Goal: Task Accomplishment & Management: Use online tool/utility

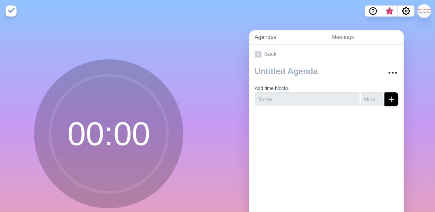
click at [265, 40] on link "Agendas" at bounding box center [287, 37] width 77 height 14
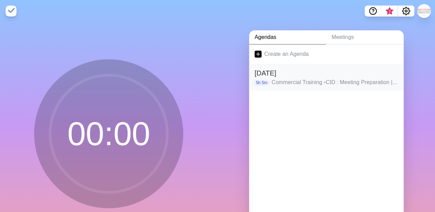
click at [328, 77] on h2 "Saturday, August 16th 2025" at bounding box center [327, 73] width 144 height 10
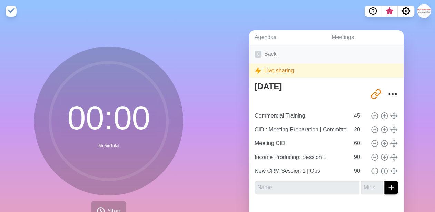
click at [260, 52] on link "Back" at bounding box center [326, 54] width 155 height 19
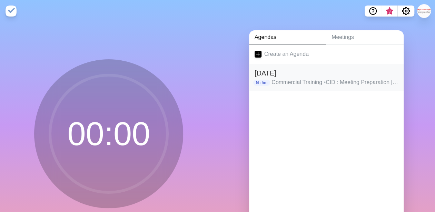
drag, startPoint x: 384, startPoint y: 81, endPoint x: 257, endPoint y: 69, distance: 127.0
click at [257, 69] on h2 "Saturday, August 16th 2025" at bounding box center [327, 73] width 144 height 10
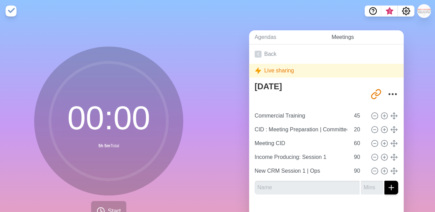
click at [355, 30] on div "Agendas Meetings Back Live sharing Saturday, August 16th 2025 http://timeblocks…" at bounding box center [327, 136] width 218 height 229
click at [346, 36] on link "Meetings" at bounding box center [365, 37] width 78 height 14
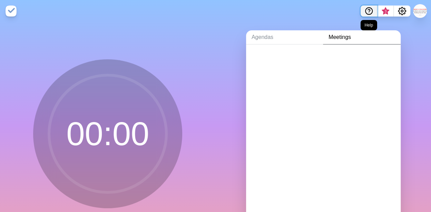
click at [368, 9] on icon "Help" at bounding box center [369, 10] width 2 height 2
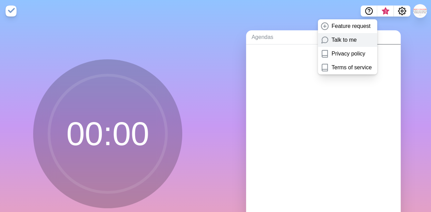
click at [349, 41] on p "Talk to me" at bounding box center [344, 40] width 25 height 8
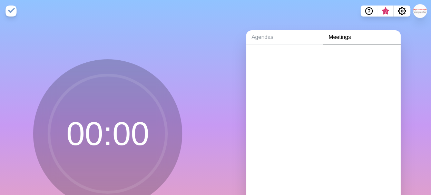
click at [321, 21] on nav "3" at bounding box center [215, 11] width 431 height 22
click at [375, 9] on button "Help" at bounding box center [369, 11] width 17 height 11
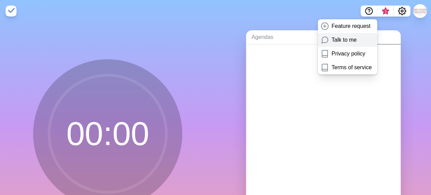
click at [344, 41] on p "Talk to me" at bounding box center [344, 40] width 25 height 8
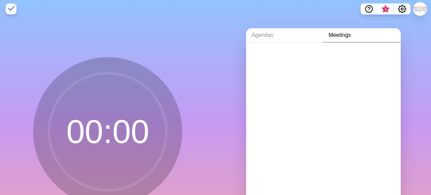
scroll to position [61, 0]
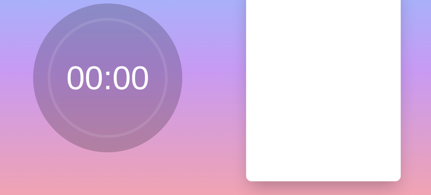
click at [213, 190] on div "00 : 00" at bounding box center [108, 80] width 216 height 229
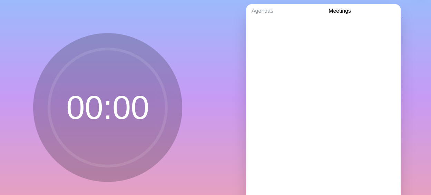
scroll to position [0, 0]
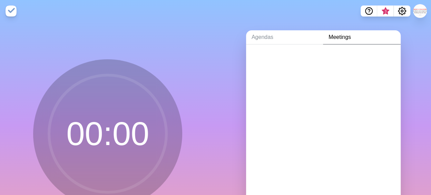
click at [10, 8] on img at bounding box center [11, 11] width 11 height 11
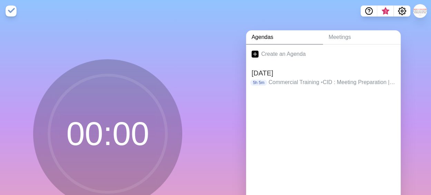
click at [10, 8] on img at bounding box center [11, 11] width 11 height 11
click at [418, 11] on button at bounding box center [420, 11] width 15 height 15
click at [413, 22] on p "Sign out" at bounding box center [410, 26] width 20 height 8
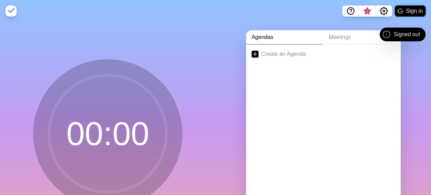
click at [408, 11] on button "Sign in" at bounding box center [410, 11] width 31 height 11
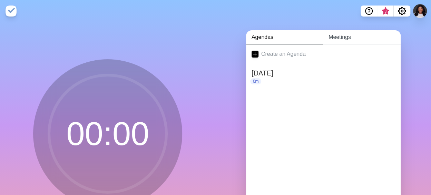
click at [340, 39] on link "Meetings" at bounding box center [362, 37] width 78 height 14
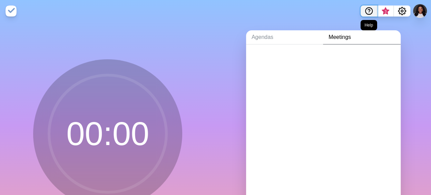
click at [373, 9] on icon "Help" at bounding box center [369, 11] width 8 height 8
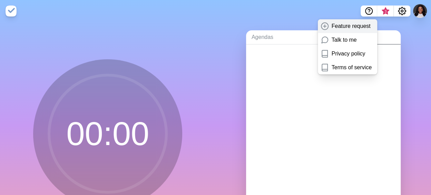
click at [349, 23] on p "Feature request" at bounding box center [351, 26] width 39 height 8
click at [285, 50] on div at bounding box center [323, 59] width 155 height 28
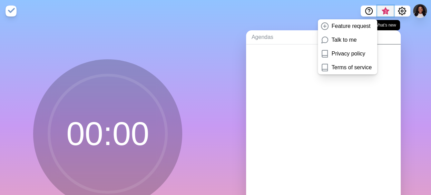
click at [387, 10] on span "3" at bounding box center [386, 12] width 6 height 6
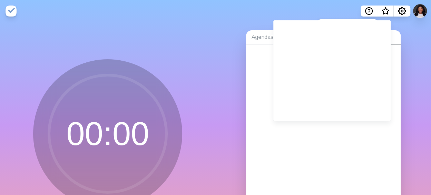
click at [261, 24] on div "Agendas Meetings" at bounding box center [324, 136] width 216 height 229
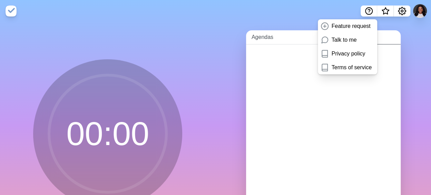
click at [267, 40] on link "Agendas" at bounding box center [284, 37] width 77 height 14
click at [266, 71] on h2 "[DATE]" at bounding box center [324, 73] width 144 height 10
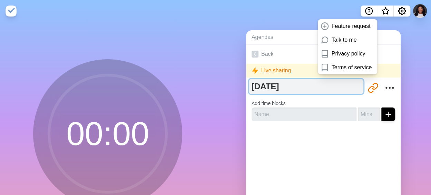
click at [296, 87] on textarea "[DATE]" at bounding box center [306, 86] width 115 height 15
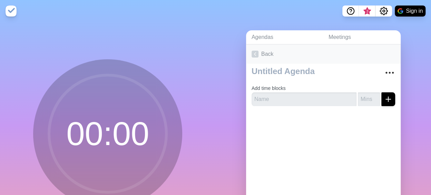
click at [248, 52] on link "Back" at bounding box center [323, 54] width 155 height 19
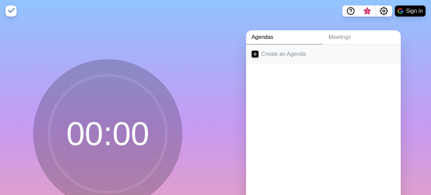
click at [270, 54] on link "Create an Agenda" at bounding box center [323, 54] width 155 height 19
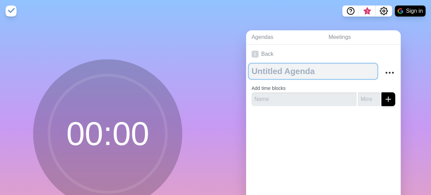
click at [272, 71] on textarea at bounding box center [313, 71] width 128 height 15
type textarea "Monday Aug"
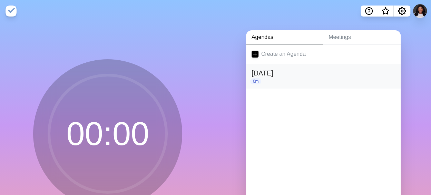
click at [283, 77] on h2 "[DATE]" at bounding box center [324, 73] width 144 height 10
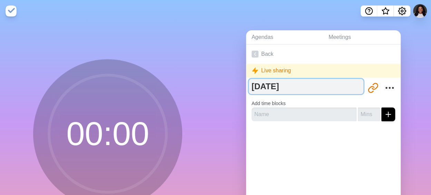
click at [282, 85] on textarea "[DATE]" at bounding box center [306, 86] width 115 height 15
type textarea "[DATE]"
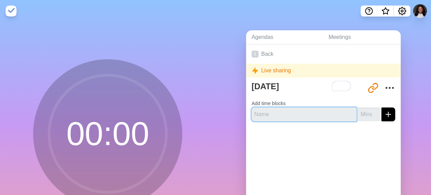
click at [294, 114] on input "text" at bounding box center [304, 115] width 105 height 14
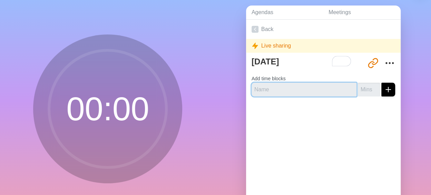
scroll to position [35, 0]
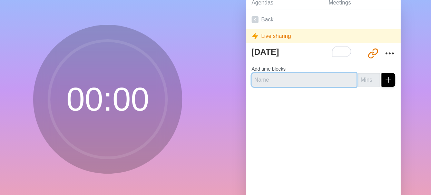
click at [275, 76] on input "text" at bounding box center [304, 80] width 105 height 14
click at [278, 81] on input "text" at bounding box center [304, 80] width 105 height 14
type input "O"
click at [279, 80] on input "Bonzo Cle" at bounding box center [304, 80] width 105 height 14
click at [273, 80] on input "Bonzo Cle" at bounding box center [304, 80] width 105 height 14
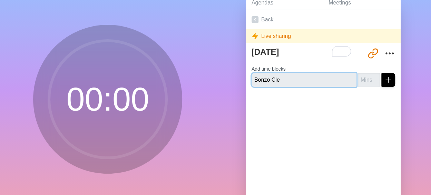
click at [273, 80] on input "Bonzo Cle" at bounding box center [304, 80] width 105 height 14
type input "Bonzo Cleanup"
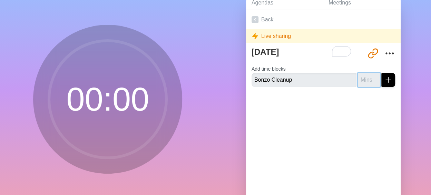
click at [358, 78] on input "number" at bounding box center [369, 80] width 22 height 14
type input "15"
click at [384, 80] on icon "submit" at bounding box center [388, 80] width 8 height 8
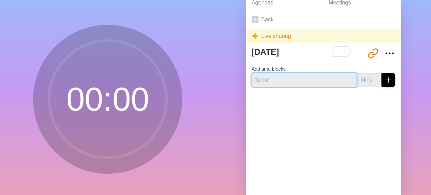
scroll to position [21, 0]
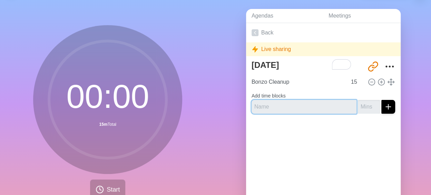
click at [312, 104] on input "text" at bounding box center [304, 107] width 105 height 14
type input "Email Cleanup"
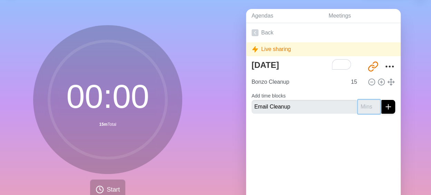
click at [359, 108] on input "number" at bounding box center [369, 107] width 22 height 14
type input "15"
click at [384, 104] on icon "submit" at bounding box center [388, 107] width 8 height 8
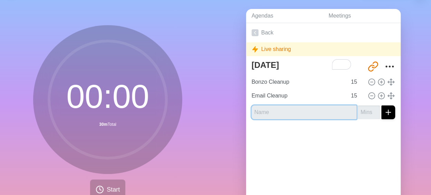
click at [283, 112] on input "text" at bounding box center [304, 113] width 105 height 14
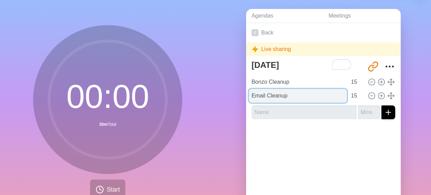
click at [269, 92] on input "Email Cleanup" at bounding box center [298, 96] width 98 height 14
click at [255, 95] on input "Email Cleanup" at bounding box center [298, 96] width 98 height 14
click at [249, 96] on input "Email Cleanup" at bounding box center [298, 96] width 98 height 14
click at [254, 94] on input "Email Cleanup" at bounding box center [298, 96] width 98 height 14
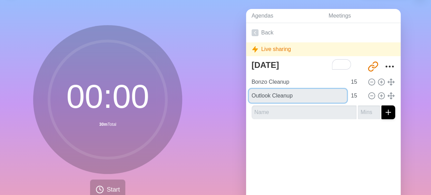
type input "Outlook Cleanup"
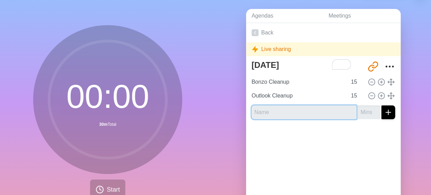
click at [311, 113] on input "text" at bounding box center [304, 113] width 105 height 14
click at [263, 109] on input "text" at bounding box center [304, 113] width 105 height 14
type input "Pipeline Calls"
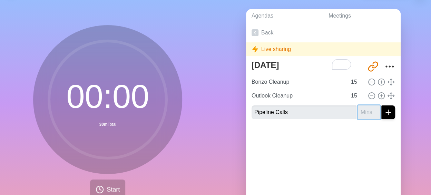
click at [361, 106] on input "number" at bounding box center [369, 113] width 22 height 14
type input "90"
click at [382, 106] on button "submit" at bounding box center [389, 113] width 14 height 14
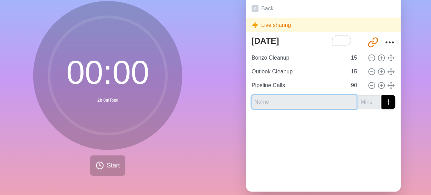
scroll to position [56, 0]
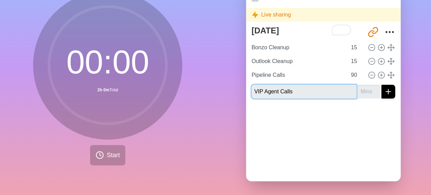
type input "VIP Agent Calls"
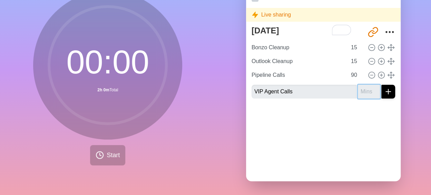
click at [358, 90] on input "number" at bounding box center [369, 92] width 22 height 14
type input "45"
click at [384, 91] on icon "submit" at bounding box center [388, 92] width 8 height 8
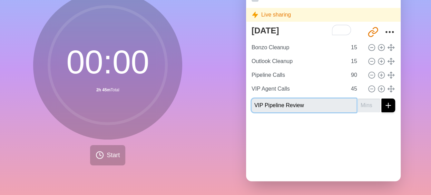
type input "VIP Pipeline Review"
click at [358, 103] on input "number" at bounding box center [369, 106] width 22 height 14
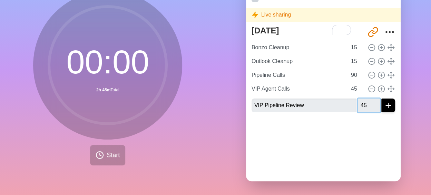
type input "45"
click at [382, 99] on button "submit" at bounding box center [389, 106] width 14 height 14
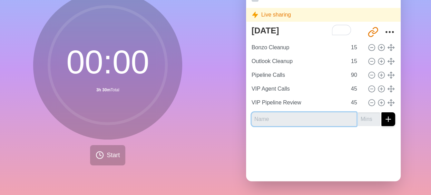
click at [275, 123] on input "text" at bounding box center [304, 120] width 105 height 14
type input "the Memo"
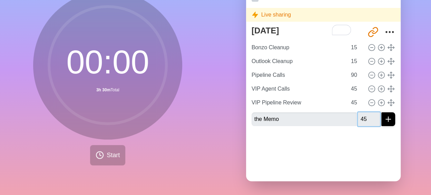
type input "45"
click at [382, 113] on button "submit" at bounding box center [389, 120] width 14 height 14
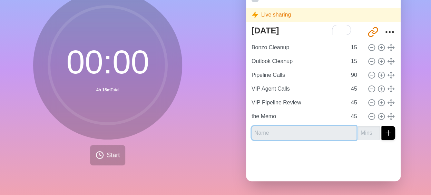
click at [281, 135] on input "text" at bounding box center [304, 133] width 105 height 14
type input "Yard Signs Order"
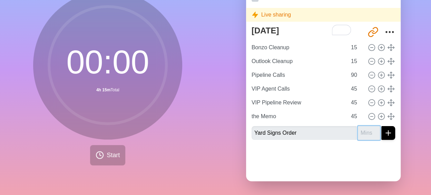
click at [363, 135] on input "number" at bounding box center [369, 133] width 22 height 14
type input "25"
click at [382, 126] on button "submit" at bounding box center [389, 133] width 14 height 14
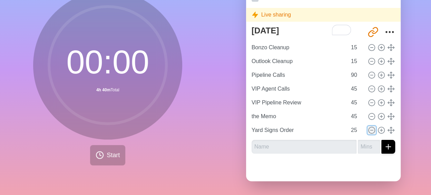
click at [370, 131] on line at bounding box center [371, 131] width 2 height 0
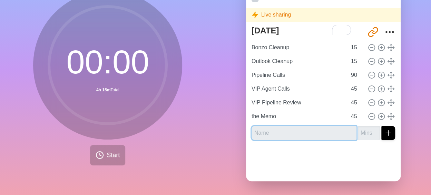
click at [277, 134] on input "text" at bounding box center [304, 133] width 105 height 14
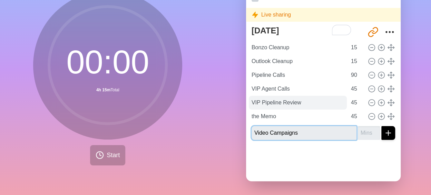
click at [382, 126] on button "submit" at bounding box center [389, 133] width 14 height 14
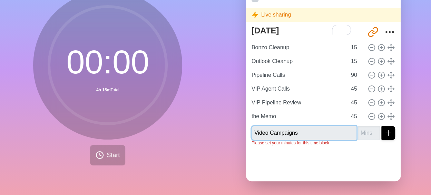
click at [272, 133] on input "Video Campaigns" at bounding box center [304, 133] width 105 height 14
click at [300, 134] on input "Video Campaigns" at bounding box center [304, 133] width 105 height 14
type input "Video Campaign Emails"
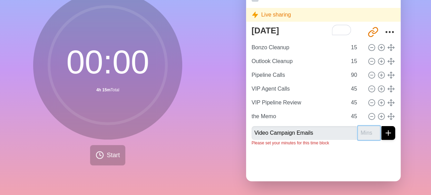
click at [361, 131] on input "number" at bounding box center [369, 133] width 22 height 14
type input "45"
click at [382, 126] on button "submit" at bounding box center [389, 133] width 14 height 14
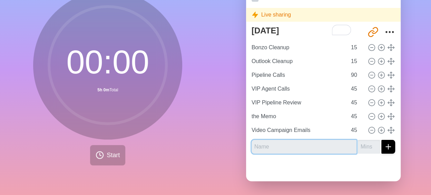
click at [281, 146] on input "text" at bounding box center [304, 147] width 105 height 14
click at [264, 145] on input "text" at bounding box center [304, 147] width 105 height 14
type input "C"
type input "Mint Website"
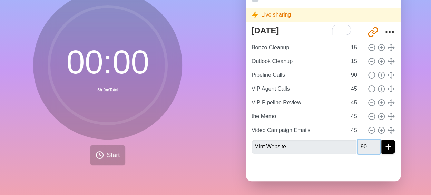
type input "90"
click at [382, 140] on button "submit" at bounding box center [389, 147] width 14 height 14
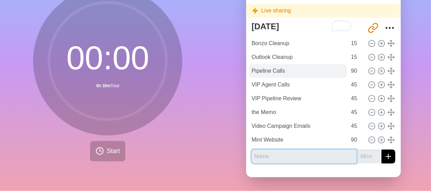
scroll to position [61, 0]
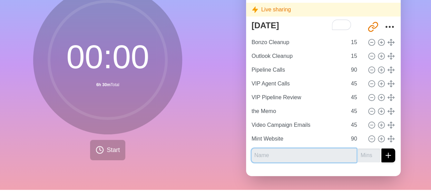
click at [276, 152] on input "text" at bounding box center [304, 156] width 105 height 14
type input "CRM Cleanup"
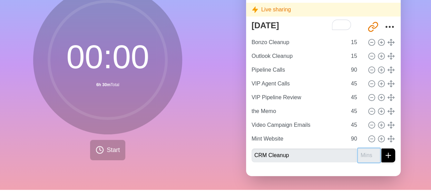
click at [358, 151] on input "number" at bounding box center [369, 156] width 22 height 14
type input "25"
click at [382, 149] on button "submit" at bounding box center [389, 156] width 14 height 14
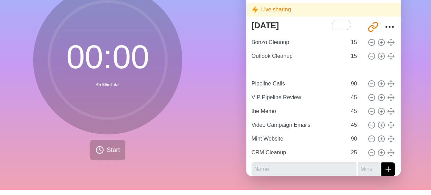
type input "VIP Agent Calls"
type input "45"
type input "Pipeline Calls"
type input "90"
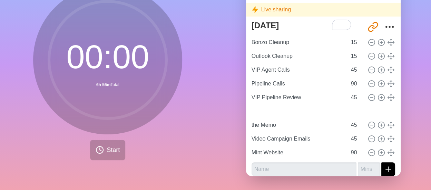
type input "CRM Cleanup"
type input "25"
type input "the Memo"
type input "Video Campaign Emails"
type input "45"
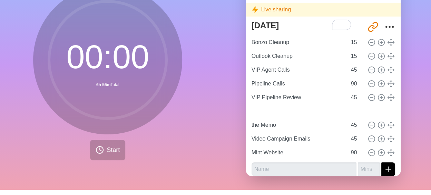
type input "Mint Website"
type input "90"
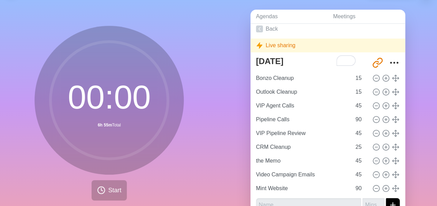
scroll to position [0, 0]
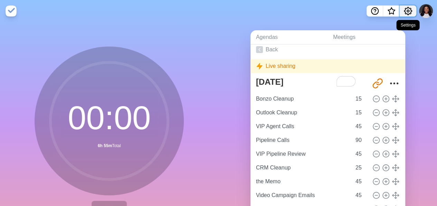
click at [408, 12] on circle "Settings" at bounding box center [408, 11] width 2 height 2
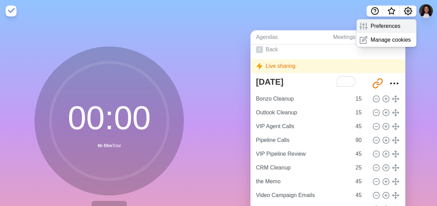
click at [400, 30] on div "Preferences" at bounding box center [386, 26] width 60 height 14
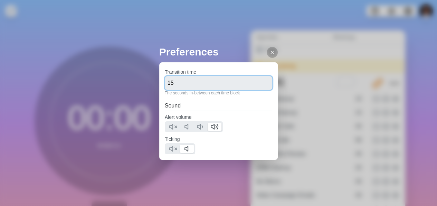
click at [182, 80] on input "15" at bounding box center [219, 83] width 108 height 14
type input "350"
click at [226, 148] on div at bounding box center [219, 149] width 108 height 11
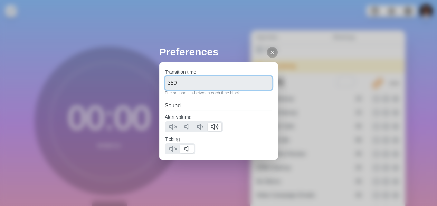
click at [230, 83] on input "350" at bounding box center [219, 83] width 108 height 14
click at [286, 128] on div "Preferences Transition time 350 The seconds in-between each time block Sound Al…" at bounding box center [218, 103] width 437 height 206
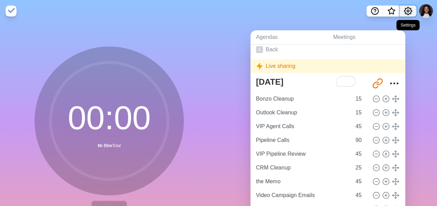
click at [408, 9] on icon "Settings" at bounding box center [408, 11] width 8 height 8
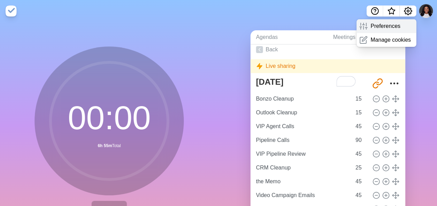
click at [393, 24] on p "Preferences" at bounding box center [385, 26] width 30 height 8
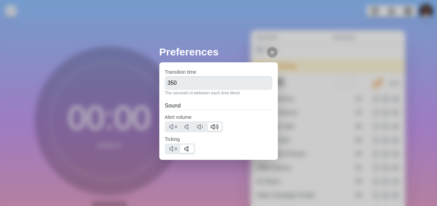
click at [373, 64] on div "Preferences Transition time 350 The seconds in-between each time block Sound Al…" at bounding box center [218, 103] width 437 height 206
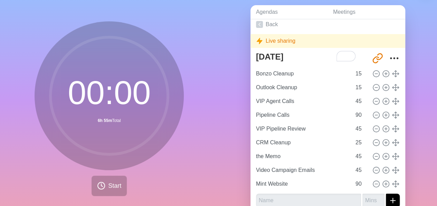
scroll to position [35, 0]
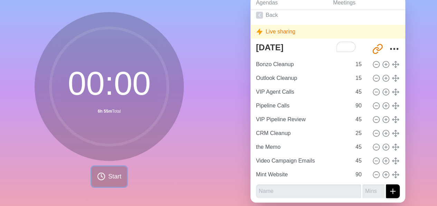
click at [108, 179] on span "Start" at bounding box center [114, 176] width 13 height 9
